Goal: Information Seeking & Learning: Learn about a topic

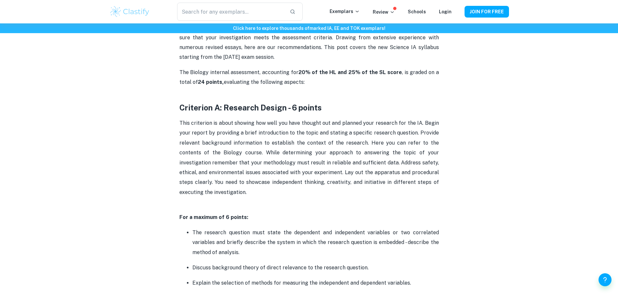
scroll to position [292, 0]
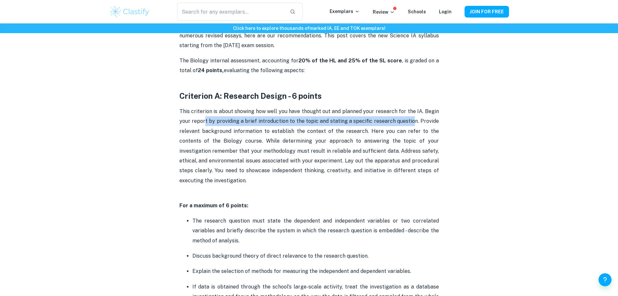
drag, startPoint x: 204, startPoint y: 123, endPoint x: 415, endPoint y: 125, distance: 211.0
click at [415, 125] on p "This criterion is about showing how well you have thought out and planned your …" at bounding box center [310, 150] width 260 height 89
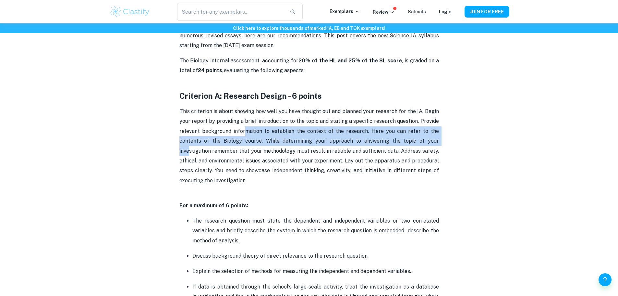
drag, startPoint x: 243, startPoint y: 132, endPoint x: 419, endPoint y: 139, distance: 176.7
click at [419, 139] on span "This criterion is about showing how well you have thought out and planned your …" at bounding box center [310, 145] width 261 height 75
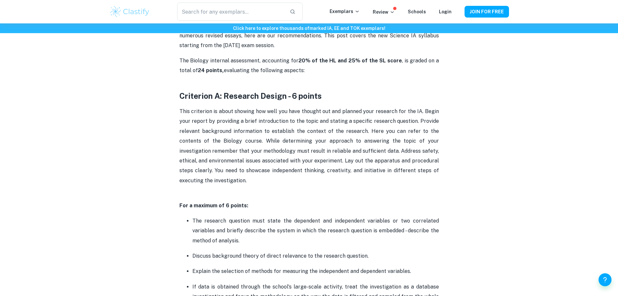
click at [273, 161] on span "This criterion is about showing how well you have thought out and planned your …" at bounding box center [310, 145] width 261 height 75
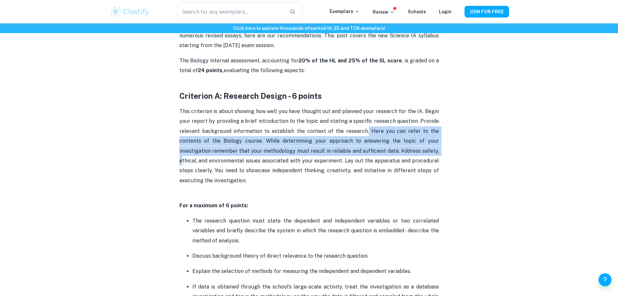
drag, startPoint x: 355, startPoint y: 131, endPoint x: 413, endPoint y: 150, distance: 60.0
click at [413, 150] on span "This criterion is about showing how well you have thought out and planned your …" at bounding box center [310, 145] width 261 height 75
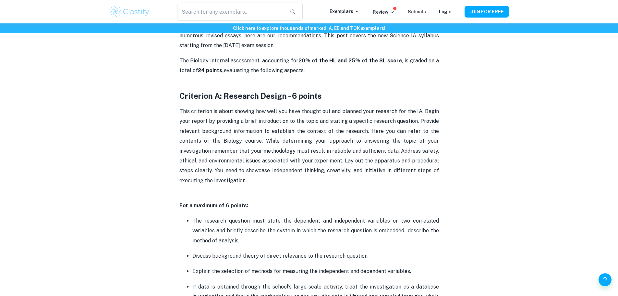
click at [414, 165] on p "This criterion is about showing how well you have thought out and planned your …" at bounding box center [310, 150] width 260 height 89
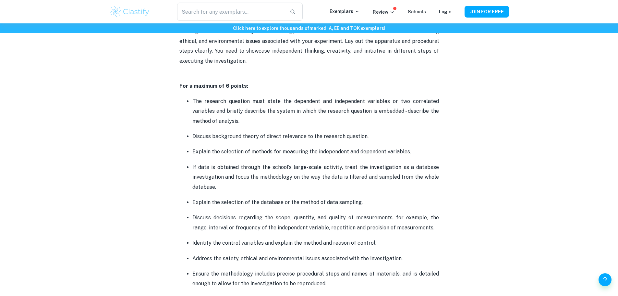
scroll to position [422, 0]
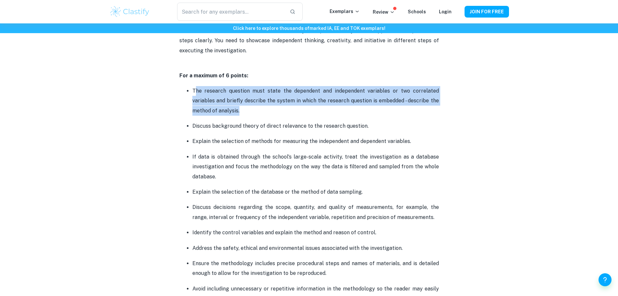
drag, startPoint x: 194, startPoint y: 89, endPoint x: 268, endPoint y: 115, distance: 77.9
click at [267, 115] on p "The research question must state the dependent and independent variables or two…" at bounding box center [316, 101] width 247 height 30
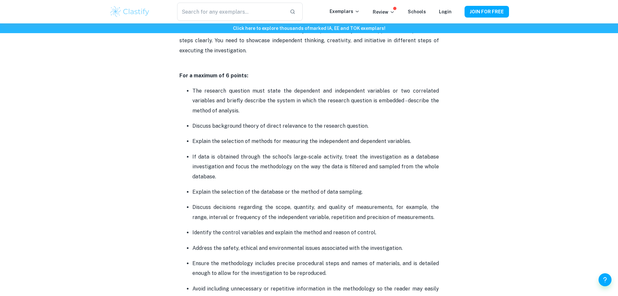
click at [293, 123] on p "Discuss background theory of direct relevance to the research question." at bounding box center [316, 126] width 247 height 10
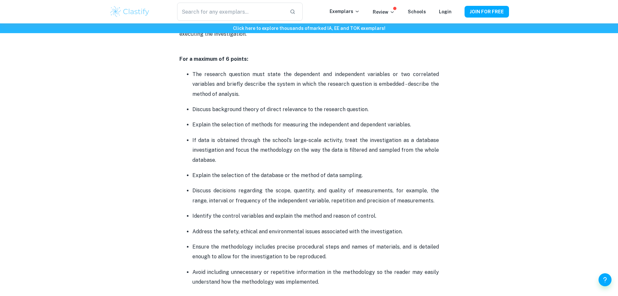
scroll to position [454, 0]
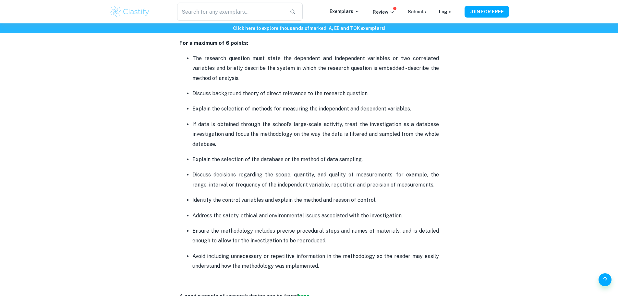
drag, startPoint x: 193, startPoint y: 93, endPoint x: 399, endPoint y: 97, distance: 206.2
click at [399, 97] on p "Discuss background theory of direct relevance to the research question." at bounding box center [316, 94] width 247 height 10
drag, startPoint x: 188, startPoint y: 108, endPoint x: 435, endPoint y: 113, distance: 247.4
click at [435, 113] on li "Explain the selection of methods for measuring the independent and dependent va…" at bounding box center [316, 109] width 247 height 10
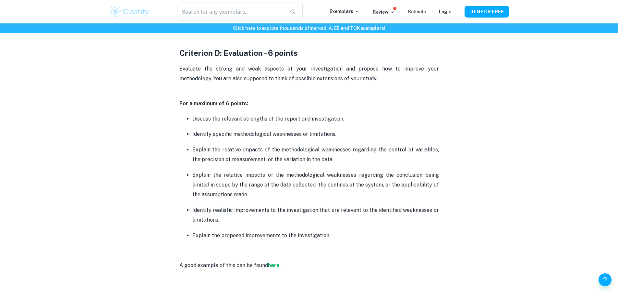
scroll to position [1363, 0]
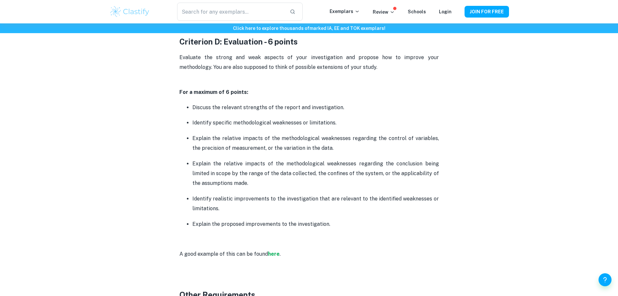
drag, startPoint x: 351, startPoint y: 108, endPoint x: 178, endPoint y: 113, distance: 172.8
drag, startPoint x: 320, startPoint y: 122, endPoint x: 213, endPoint y: 128, distance: 107.0
click at [211, 124] on p "Identify specific methodological weaknesses or limitations." at bounding box center [316, 123] width 247 height 10
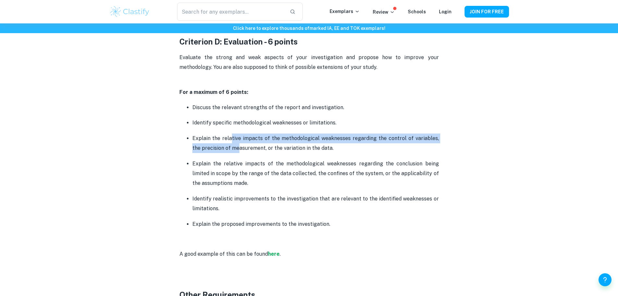
click at [230, 143] on p "Explain the relative impacts of the methodological weaknesses regarding the con…" at bounding box center [316, 143] width 247 height 20
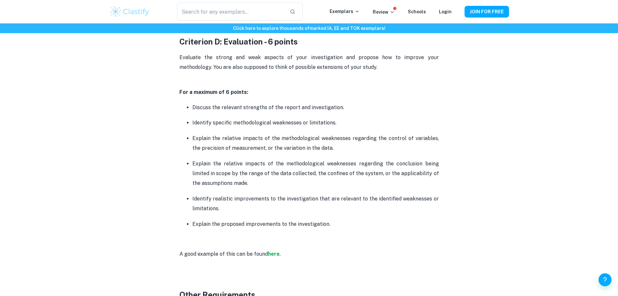
click at [199, 141] on p "Explain the relative impacts of the methodological weaknesses regarding the con…" at bounding box center [316, 143] width 247 height 20
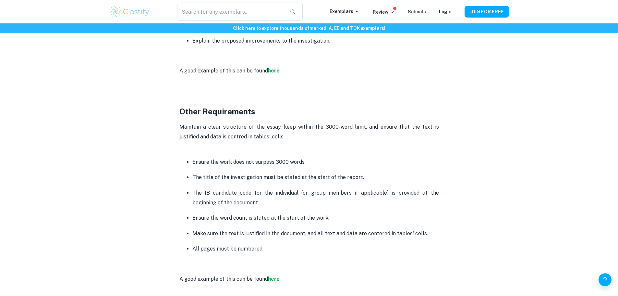
scroll to position [1558, 0]
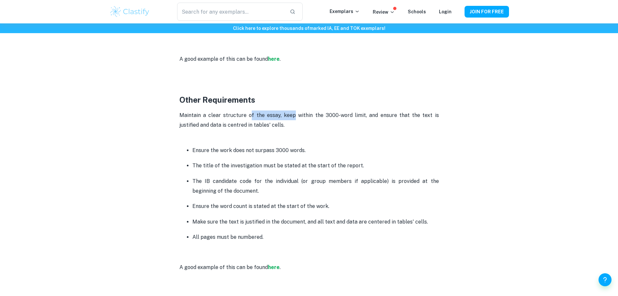
drag, startPoint x: 252, startPoint y: 116, endPoint x: 301, endPoint y: 117, distance: 49.0
click at [300, 117] on span "Maintain a clear structure of the essay, keep within the 3000-word limit, and e…" at bounding box center [310, 120] width 261 height 16
drag, startPoint x: 323, startPoint y: 118, endPoint x: 389, endPoint y: 118, distance: 66.6
click at [360, 116] on span "Maintain a clear structure of the essay, keep within the 3000-word limit, and e…" at bounding box center [310, 120] width 261 height 16
drag, startPoint x: 407, startPoint y: 121, endPoint x: 402, endPoint y: 121, distance: 4.9
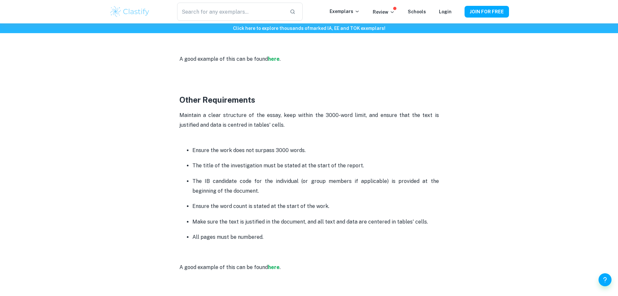
click at [407, 121] on p "Maintain a clear structure of the essay, keep within the 3000-word limit, and e…" at bounding box center [310, 125] width 260 height 30
drag, startPoint x: 392, startPoint y: 118, endPoint x: 438, endPoint y: 115, distance: 46.2
click at [436, 115] on p "Maintain a clear structure of the essay, keep within the 3000-word limit, and e…" at bounding box center [310, 125] width 260 height 30
click at [432, 125] on p "Maintain a clear structure of the essay, keep within the 3000-word limit, and e…" at bounding box center [310, 125] width 260 height 30
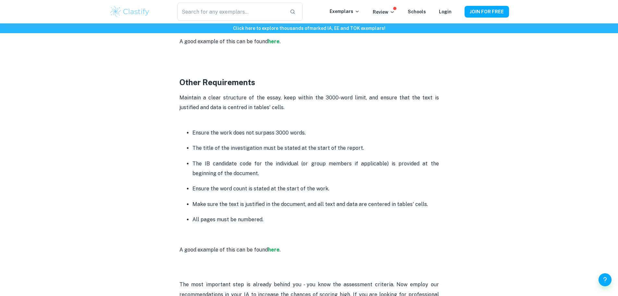
scroll to position [1591, 0]
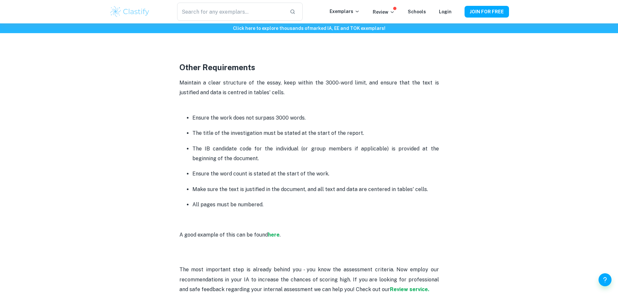
drag, startPoint x: 187, startPoint y: 88, endPoint x: 292, endPoint y: 95, distance: 105.4
click at [292, 95] on p "Maintain a clear structure of the essay, keep within the 3000-word limit, and e…" at bounding box center [310, 93] width 260 height 30
click at [292, 96] on p "Maintain a clear structure of the essay, keep within the 3000-word limit, and e…" at bounding box center [310, 93] width 260 height 30
drag, startPoint x: 196, startPoint y: 120, endPoint x: 308, endPoint y: 119, distance: 112.0
click at [304, 119] on p "Ensure the work does not surpass 3000 words." at bounding box center [316, 118] width 247 height 10
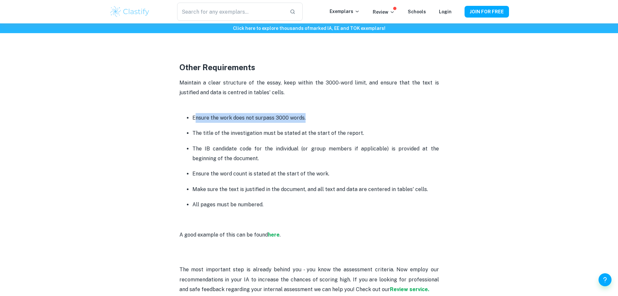
drag, startPoint x: 314, startPoint y: 121, endPoint x: 242, endPoint y: 133, distance: 72.4
click at [313, 122] on p "Ensure the work does not surpass 3000 words." at bounding box center [316, 118] width 247 height 10
click at [193, 135] on p "The title of the investigation must be stated at the start of the report." at bounding box center [316, 133] width 247 height 10
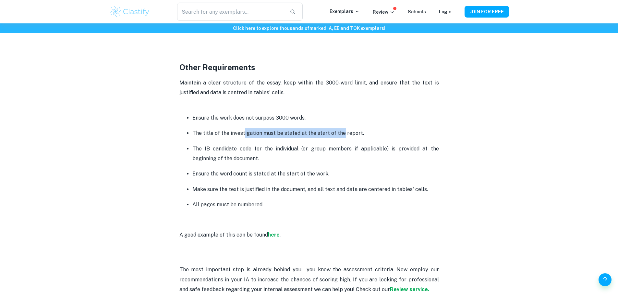
drag, startPoint x: 290, startPoint y: 133, endPoint x: 341, endPoint y: 133, distance: 51.3
click at [341, 133] on p "The title of the investigation must be stated at the start of the report." at bounding box center [316, 133] width 247 height 10
click at [345, 135] on p "The title of the investigation must be stated at the start of the report." at bounding box center [316, 133] width 247 height 10
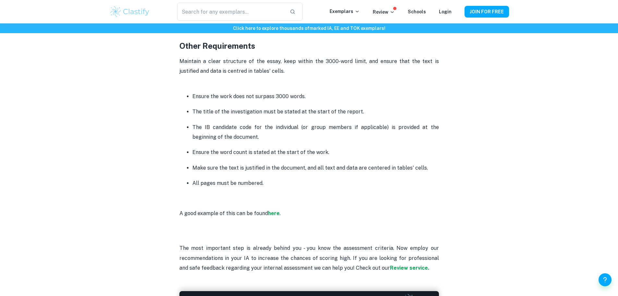
scroll to position [1623, 0]
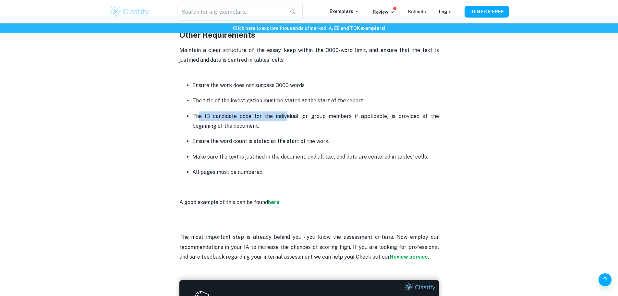
drag, startPoint x: 200, startPoint y: 117, endPoint x: 287, endPoint y: 118, distance: 87.0
click at [287, 118] on p "The IB candidate code for the individual (or group members if applicable) is pr…" at bounding box center [316, 121] width 247 height 20
drag, startPoint x: 376, startPoint y: 113, endPoint x: 434, endPoint y: 120, distance: 58.9
click at [434, 120] on p "The IB candidate code for the individual (or group members if applicable) is pr…" at bounding box center [316, 121] width 247 height 20
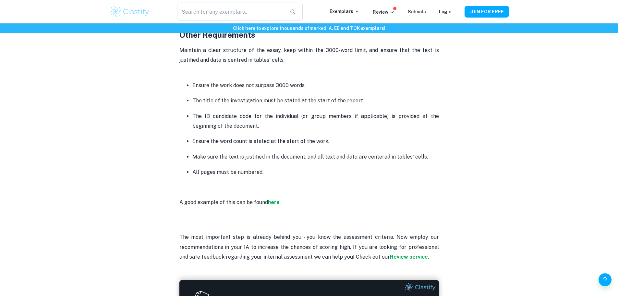
click at [429, 137] on p "Ensure the word count is stated at the start of the work." at bounding box center [316, 141] width 247 height 10
drag, startPoint x: 199, startPoint y: 128, endPoint x: 237, endPoint y: 127, distance: 37.3
click at [237, 127] on p "The IB candidate code for the individual (or group members if applicable) is pr…" at bounding box center [316, 121] width 247 height 20
click at [240, 142] on p "Ensure the word count is stated at the start of the work." at bounding box center [316, 141] width 247 height 10
drag, startPoint x: 212, startPoint y: 143, endPoint x: 325, endPoint y: 143, distance: 113.3
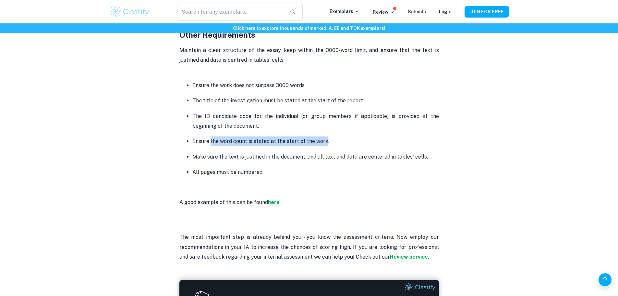
click at [325, 143] on p "Ensure the word count is stated at the start of the work." at bounding box center [316, 141] width 247 height 10
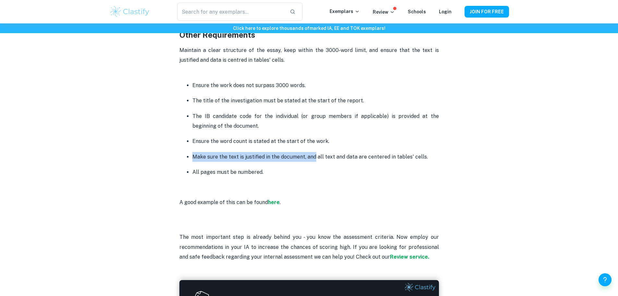
drag, startPoint x: 192, startPoint y: 159, endPoint x: 314, endPoint y: 159, distance: 121.7
click at [314, 159] on p "Make sure the text is justified in the document, and all text and data are cent…" at bounding box center [316, 157] width 247 height 10
click at [317, 172] on p "All pages must be numbered." at bounding box center [316, 172] width 247 height 10
drag, startPoint x: 316, startPoint y: 156, endPoint x: 437, endPoint y: 158, distance: 121.1
click at [437, 158] on p "Make sure the text is justified in the document, and all text and data are cent…" at bounding box center [316, 157] width 247 height 10
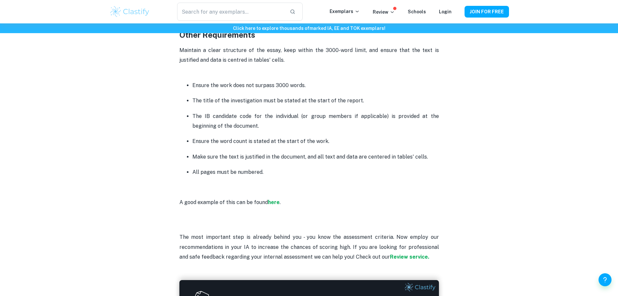
drag, startPoint x: 400, startPoint y: 182, endPoint x: 262, endPoint y: 172, distance: 138.0
drag, startPoint x: 230, startPoint y: 171, endPoint x: 287, endPoint y: 172, distance: 56.5
click at [287, 172] on p "All pages must be numbered." at bounding box center [316, 172] width 247 height 10
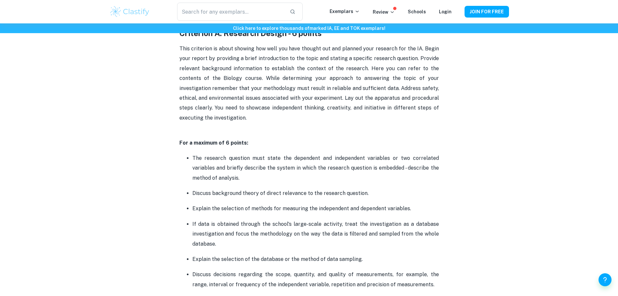
scroll to position [0, 0]
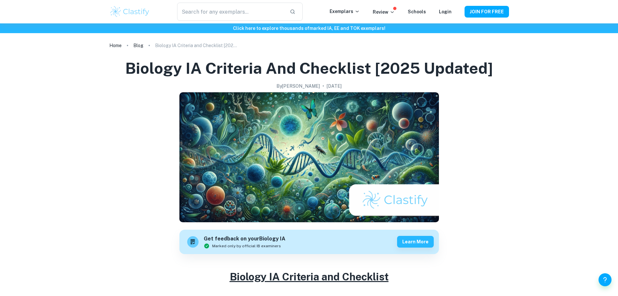
drag, startPoint x: 149, startPoint y: 211, endPoint x: 125, endPoint y: 112, distance: 102.0
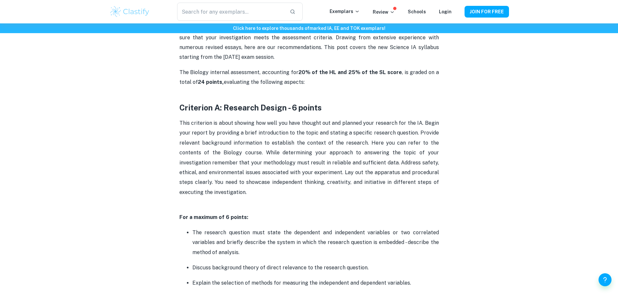
scroll to position [292, 0]
